Goal: Task Accomplishment & Management: Manage account settings

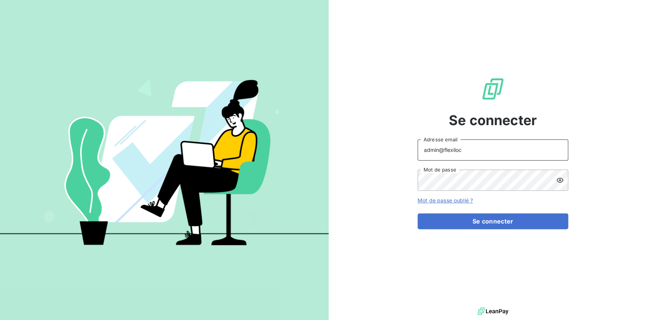
click at [465, 151] on input "admin@flexiloc" at bounding box center [492, 149] width 151 height 21
type input "admin@talenzalteislehavre"
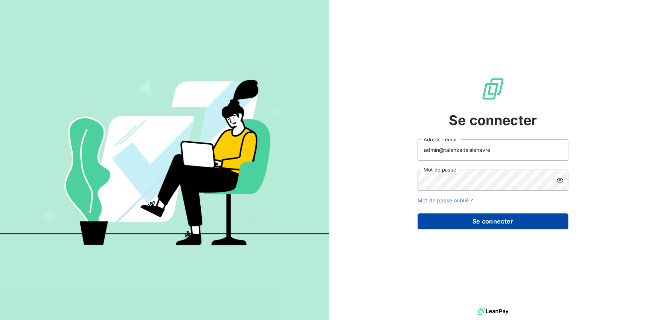
click at [491, 218] on button "Se connecter" at bounding box center [492, 221] width 151 height 16
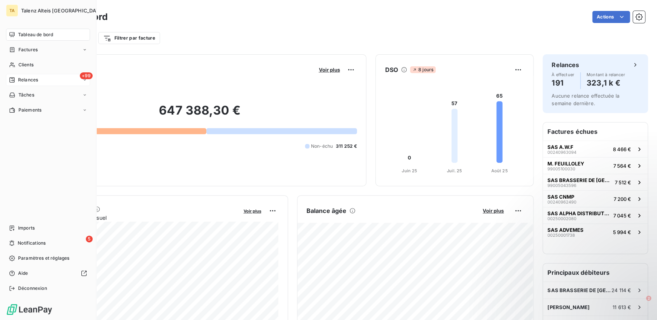
click at [15, 81] on div "Relances" at bounding box center [23, 79] width 29 height 7
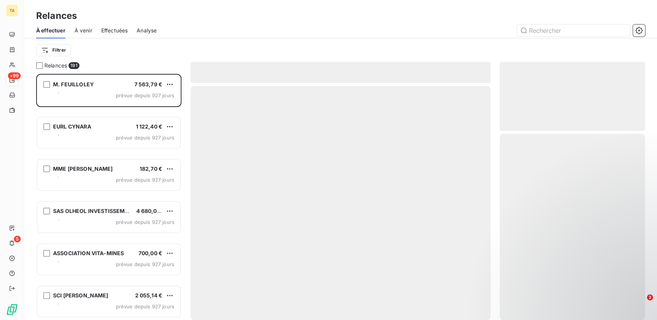
scroll to position [246, 145]
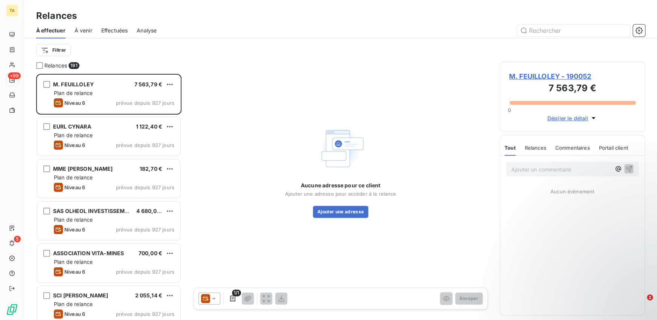
click at [110, 27] on span "Effectuées" at bounding box center [114, 31] width 27 height 8
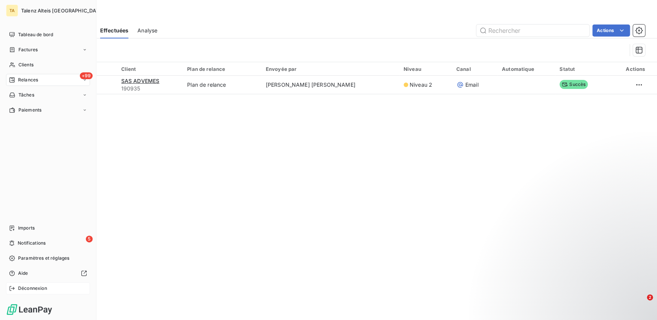
click at [15, 291] on div "Déconnexion" at bounding box center [48, 288] width 84 height 12
